Goal: Transaction & Acquisition: Book appointment/travel/reservation

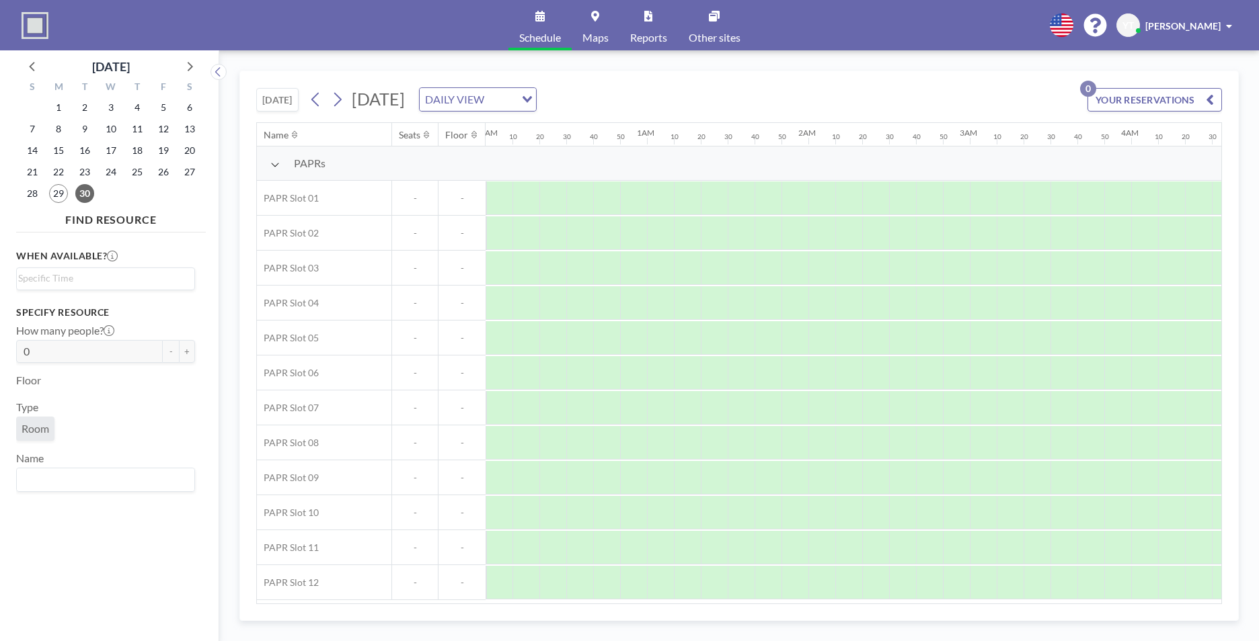
scroll to position [0, 1837]
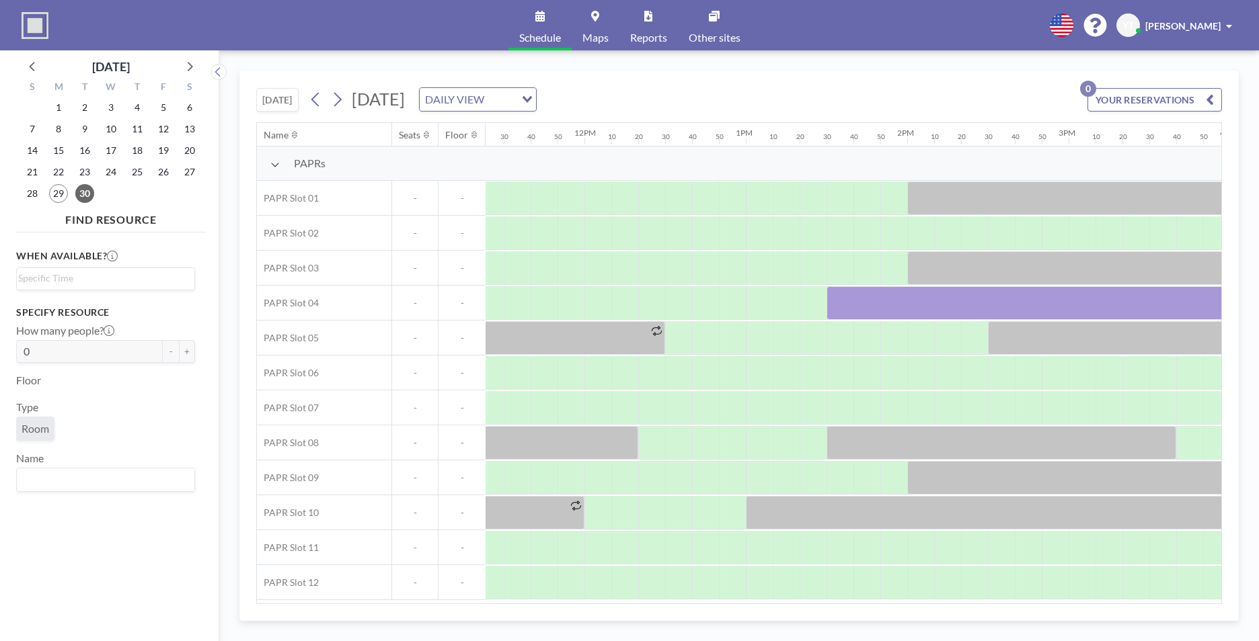
click at [303, 98] on div "[DATE] [DATE] DAILY VIEW Loading..." at bounding box center [396, 99] width 280 height 24
click at [308, 97] on button at bounding box center [316, 100] width 22 height 22
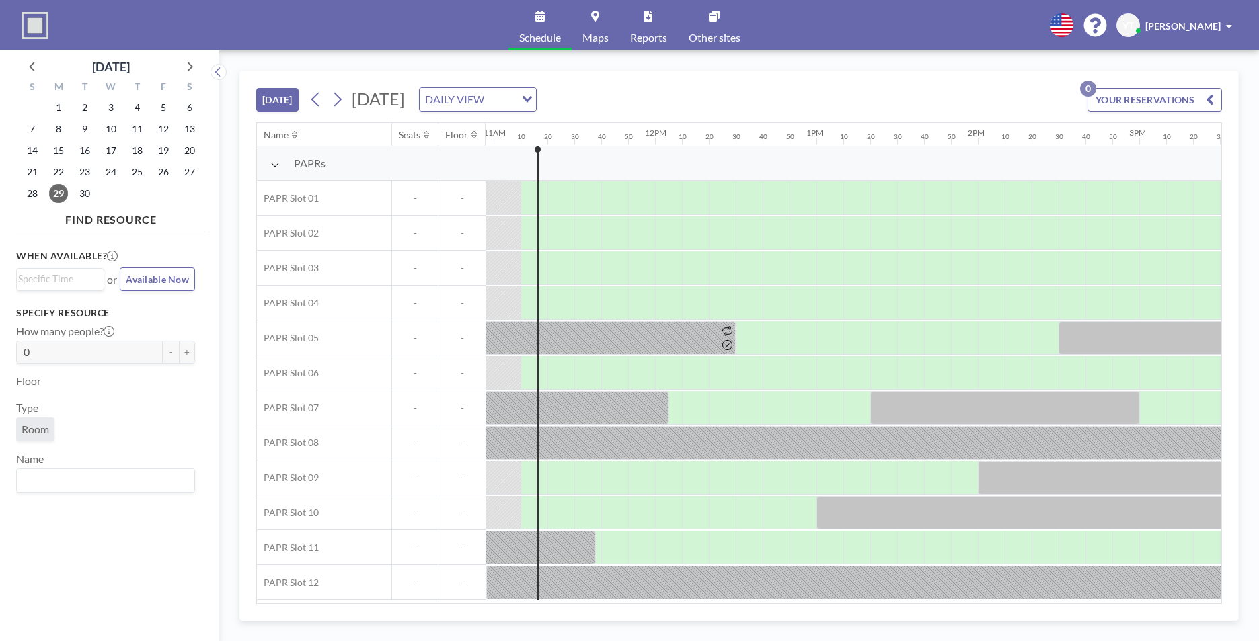
scroll to position [0, 1775]
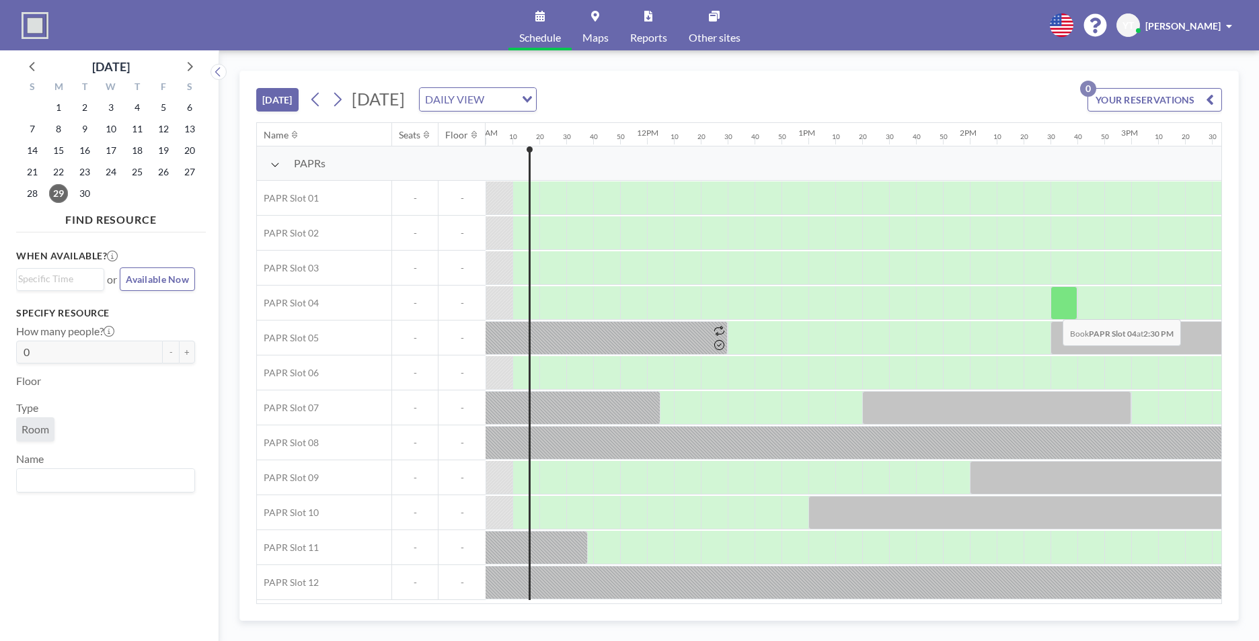
click at [1051, 309] on div at bounding box center [1063, 303] width 27 height 34
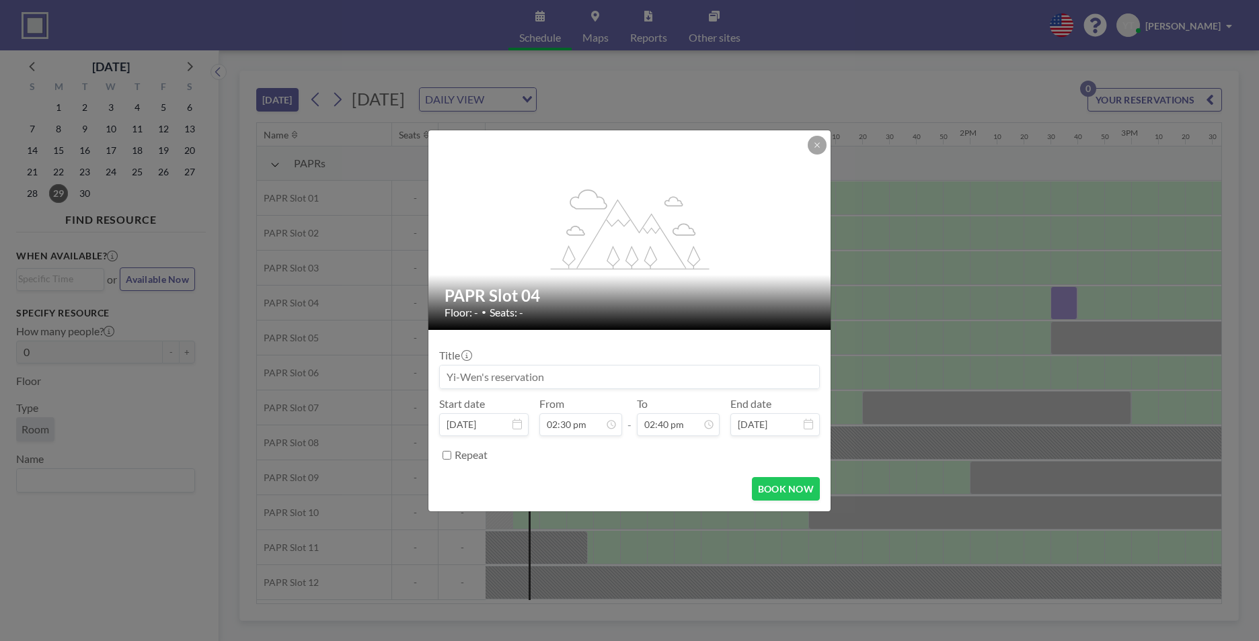
click at [1051, 309] on div "flex-grow: 1.2; PAPR Slot 04 Floor: - • Seats: - Title Start date [DATE] From 0…" at bounding box center [629, 320] width 1259 height 641
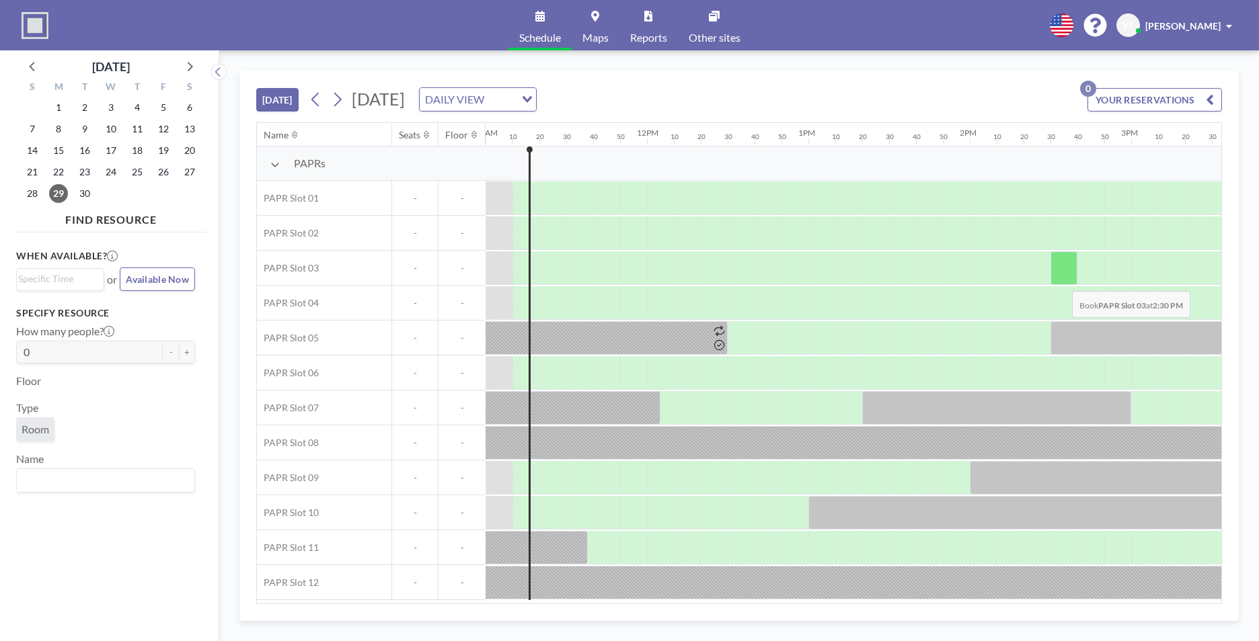
click at [1059, 276] on div at bounding box center [1063, 268] width 27 height 34
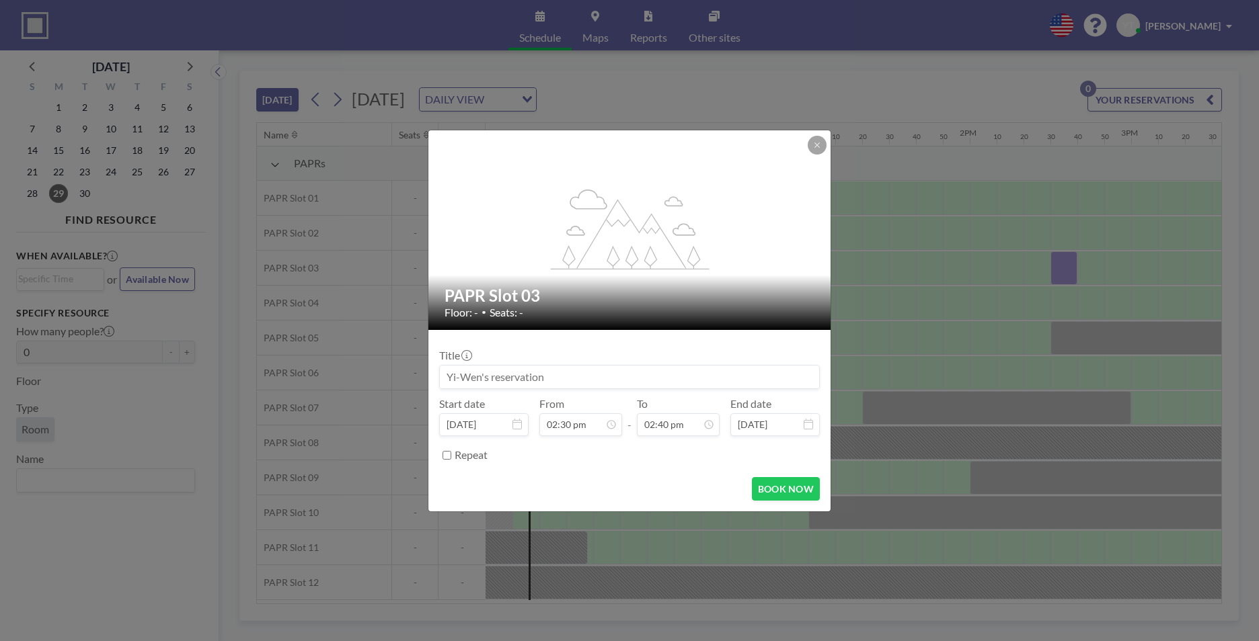
scroll to position [454, 0]
click at [811, 149] on button at bounding box center [816, 145] width 19 height 19
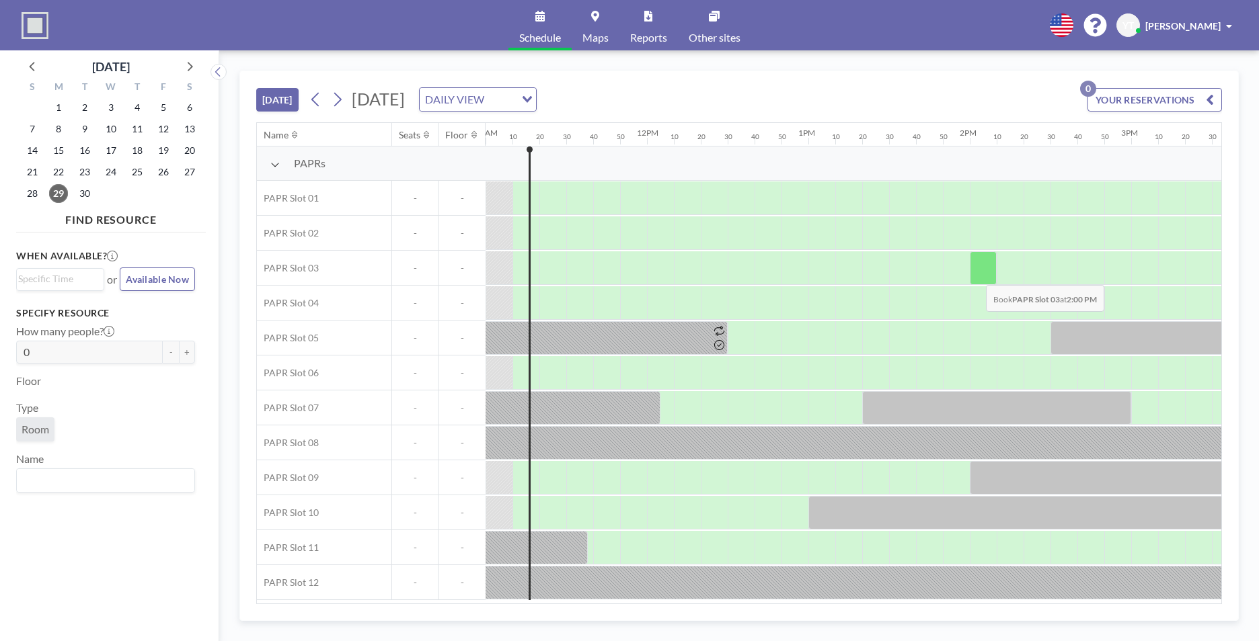
click at [975, 275] on div at bounding box center [982, 268] width 27 height 34
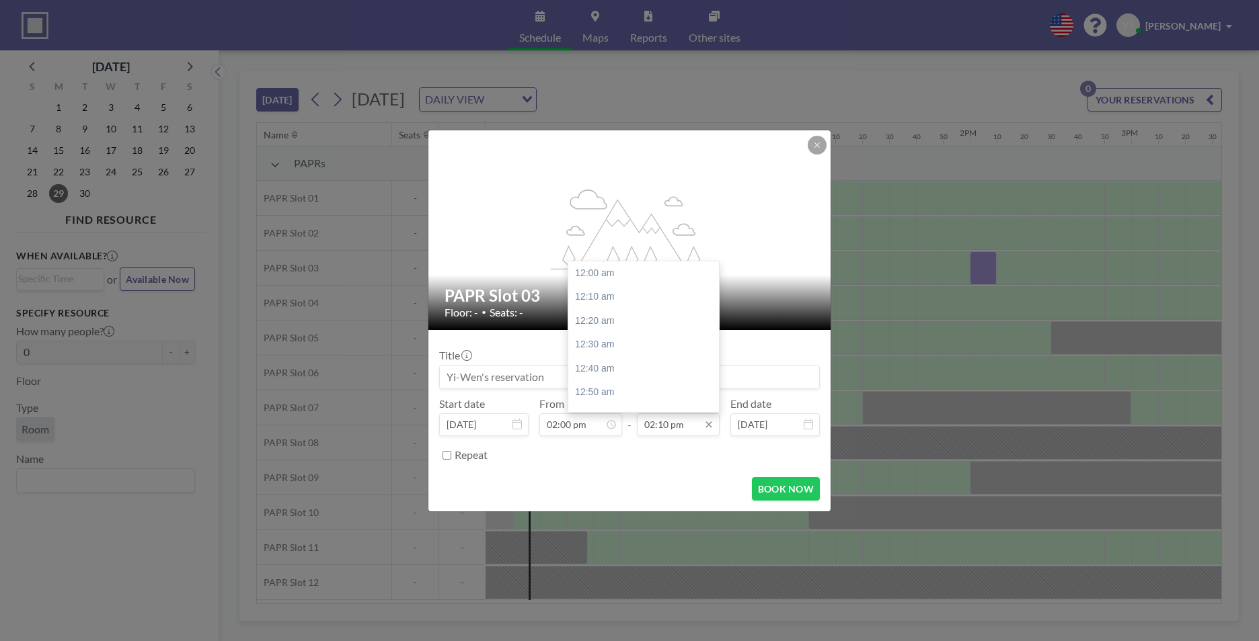
scroll to position [2034, 0]
click at [688, 429] on input "02:10 pm" at bounding box center [678, 424] width 83 height 23
drag, startPoint x: 688, startPoint y: 429, endPoint x: 529, endPoint y: 424, distance: 158.7
click at [529, 424] on div "Start date [DATE] From 02:00 pm - To 02:10 pm 12:00 am 12:10 am 12:20 am 12:30 …" at bounding box center [629, 416] width 381 height 39
click at [662, 384] on div "03:00 pm" at bounding box center [646, 393] width 157 height 24
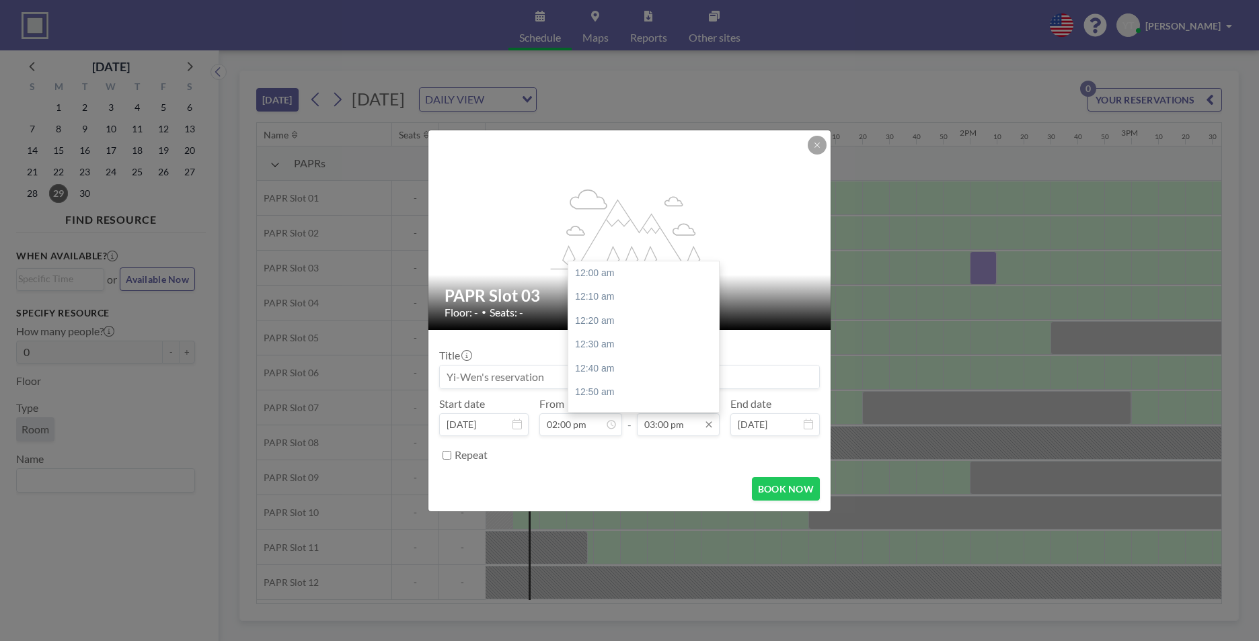
scroll to position [2153, 0]
click at [632, 351] on div "03:30 pm" at bounding box center [646, 345] width 157 height 24
type input "03:30 pm"
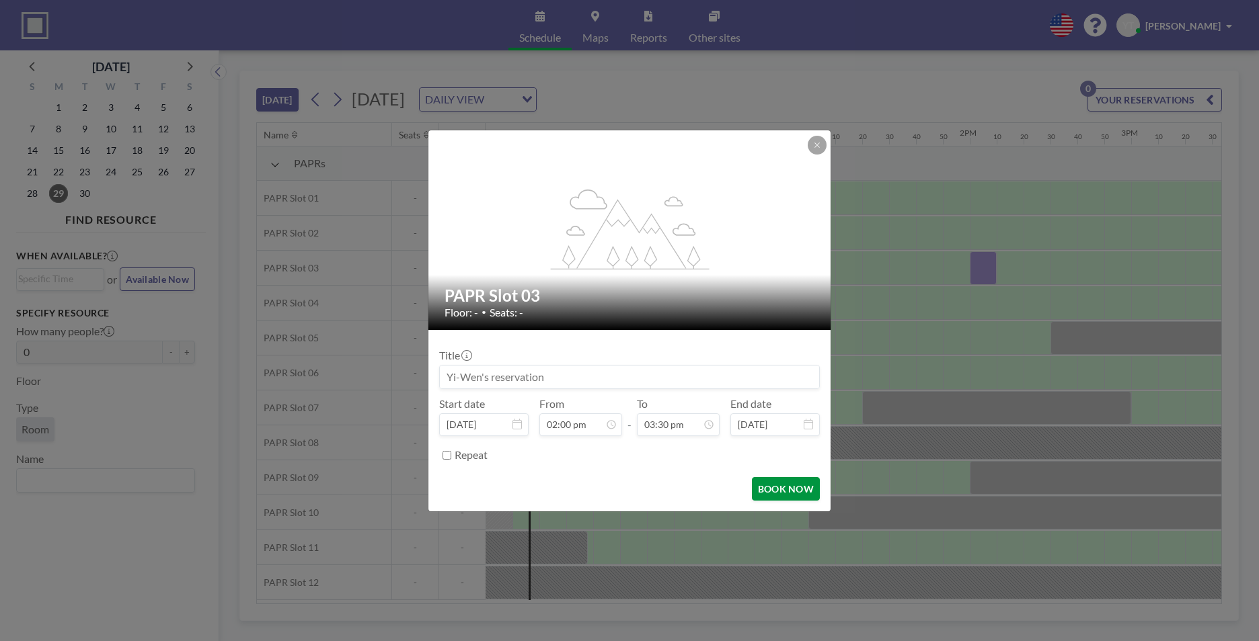
scroll to position [2225, 0]
click at [764, 484] on button "BOOK NOW" at bounding box center [786, 489] width 68 height 24
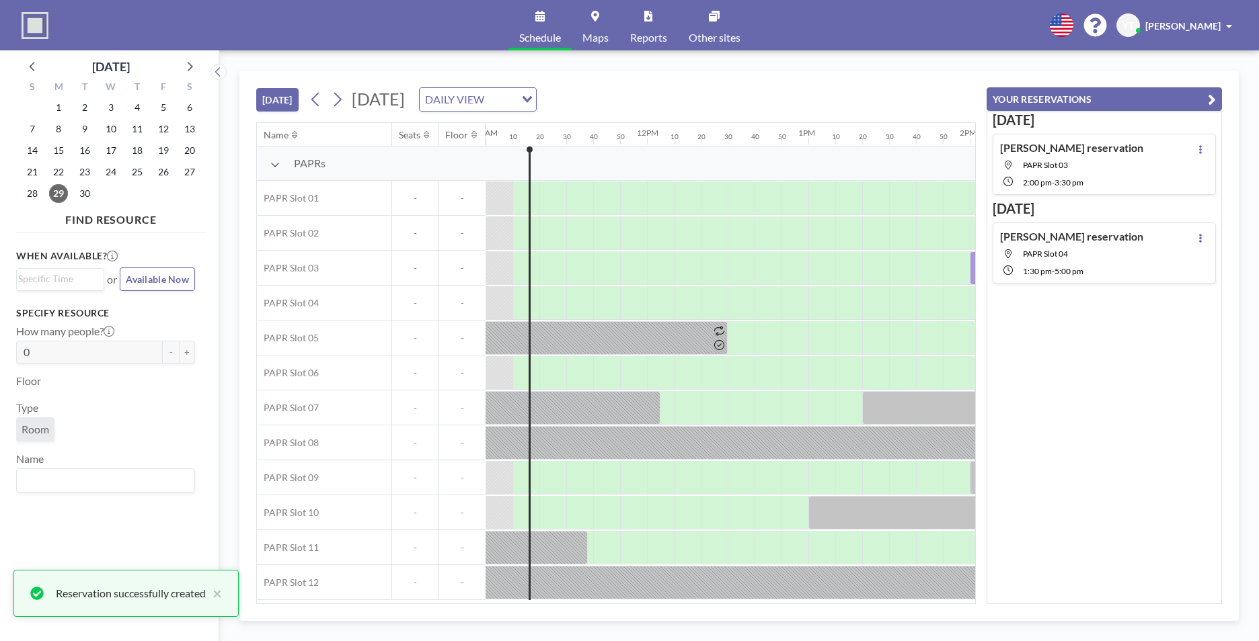
click at [1217, 97] on button "YOUR RESERVATIONS" at bounding box center [1103, 99] width 235 height 24
